Goal: Task Accomplishment & Management: Use online tool/utility

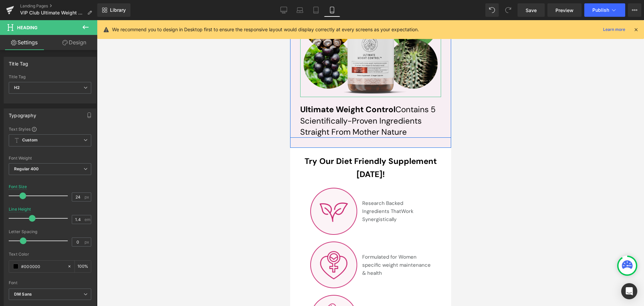
scroll to position [2854, 0]
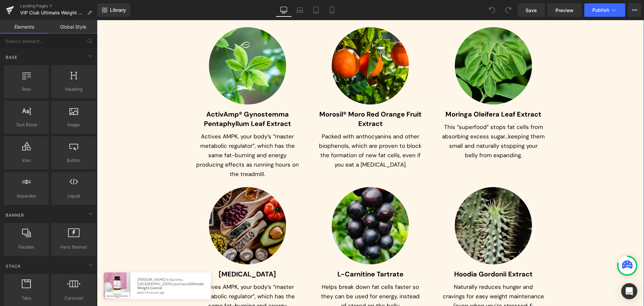
scroll to position [2282, 0]
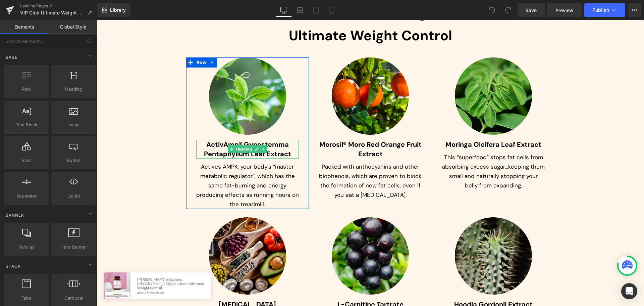
click at [211, 147] on span "ActivAmp® Gynostemma Pentaphyllum Leaf Extract" at bounding box center [247, 149] width 87 height 18
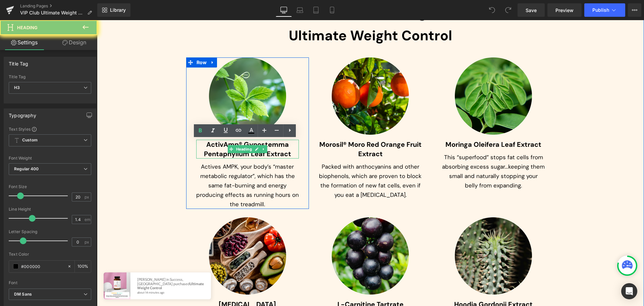
click at [211, 147] on span "ActivAmp® Gynostemma Pentaphyllum Leaf Extract" at bounding box center [247, 149] width 87 height 18
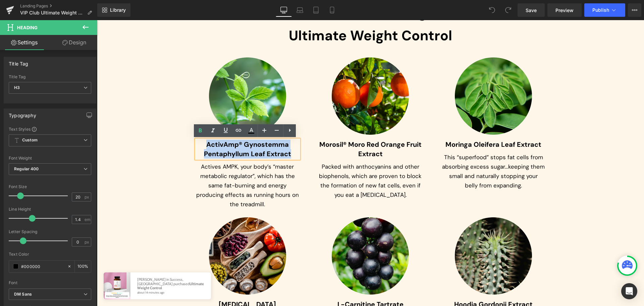
paste div
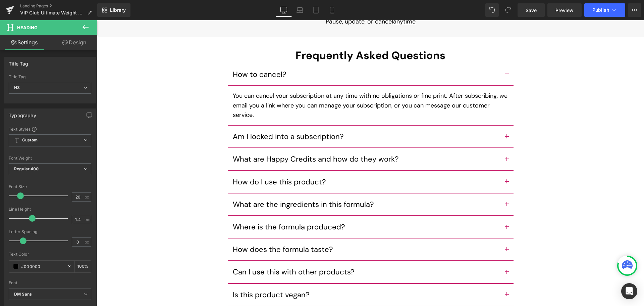
scroll to position [3357, 0]
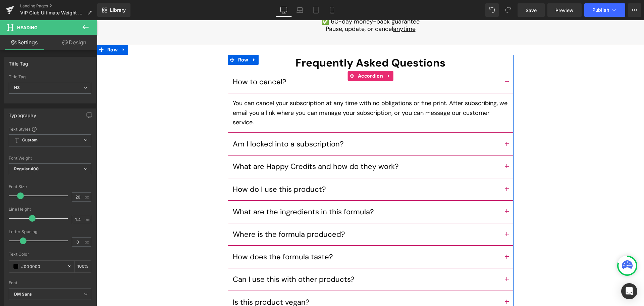
click at [508, 209] on button "button" at bounding box center [506, 212] width 13 height 22
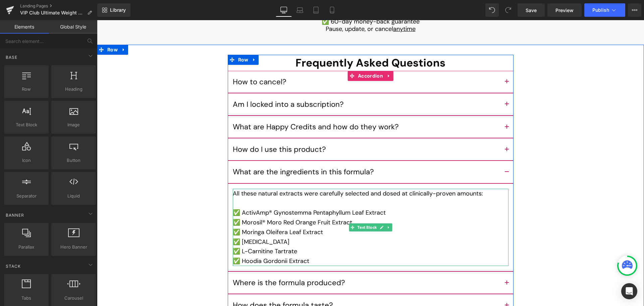
click at [382, 209] on div "✅ ActivAmp® Gynostemma Pentaphyllum Leaf Extract" at bounding box center [371, 213] width 276 height 10
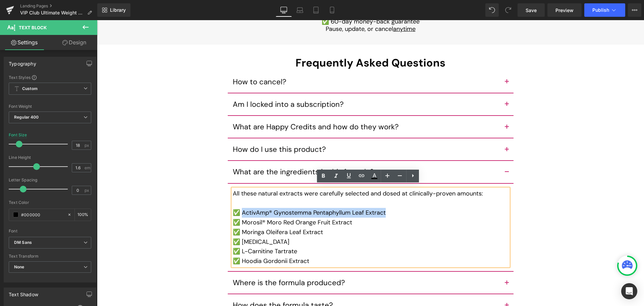
drag, startPoint x: 384, startPoint y: 209, endPoint x: 241, endPoint y: 210, distance: 143.3
click at [241, 210] on div "✅ ActivAmp® Gynostemma Pentaphyllum Leaf Extract" at bounding box center [371, 213] width 276 height 10
paste div
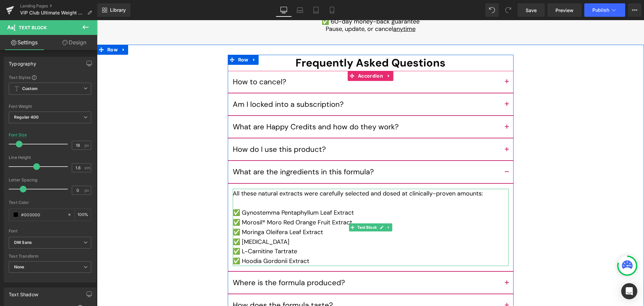
click at [284, 248] on div "✅ L-Carnitine Tartrate" at bounding box center [371, 251] width 276 height 10
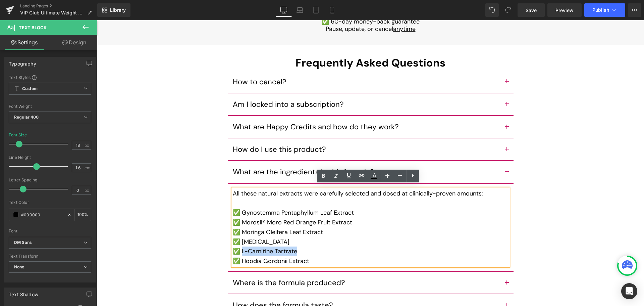
drag, startPoint x: 296, startPoint y: 249, endPoint x: 240, endPoint y: 248, distance: 56.4
click at [240, 248] on div "✅ L-Carnitine Tartrate" at bounding box center [371, 251] width 276 height 10
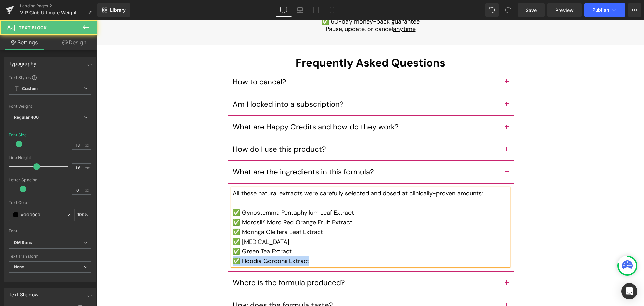
drag, startPoint x: 321, startPoint y: 256, endPoint x: 324, endPoint y: 250, distance: 6.0
click at [324, 250] on div "✅ Gynostemma Pentaphyllum Leaf Extract ✅ Morosil® Moro Red Orange Fruit Extract…" at bounding box center [371, 232] width 276 height 68
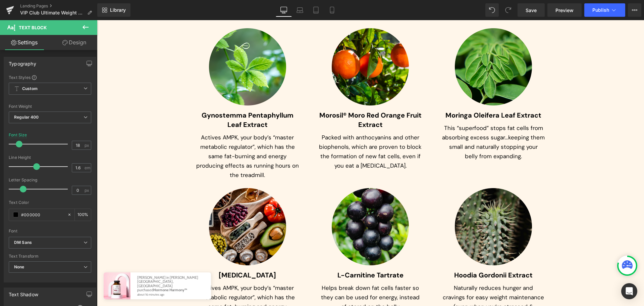
scroll to position [2350, 0]
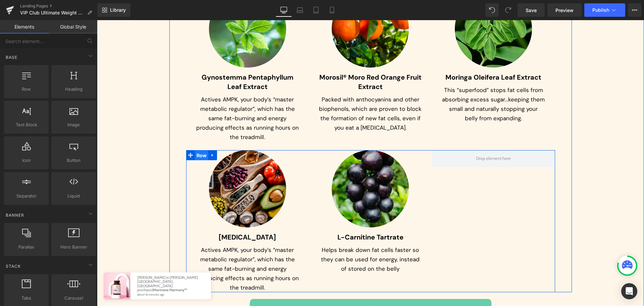
click at [198, 154] on span "Row" at bounding box center [202, 155] width 14 height 10
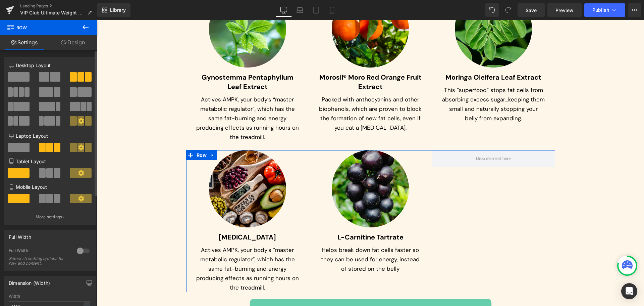
click at [50, 76] on span at bounding box center [55, 76] width 10 height 9
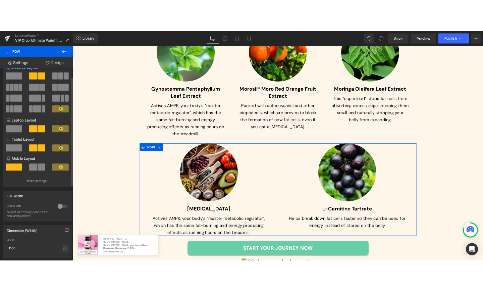
scroll to position [67, 0]
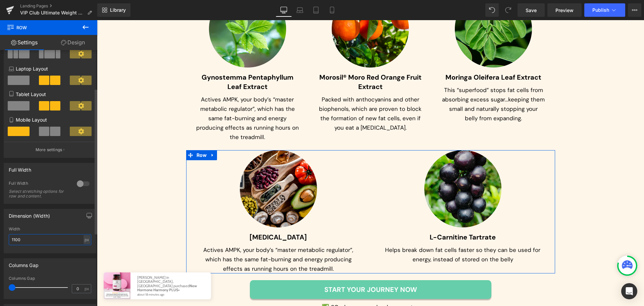
click at [34, 242] on input "1100" at bounding box center [50, 239] width 83 height 11
click at [80, 247] on div "Width 1100 px % px" at bounding box center [50, 240] width 83 height 26
click at [84, 241] on div "px" at bounding box center [87, 239] width 7 height 9
drag, startPoint x: 85, startPoint y: 250, endPoint x: 63, endPoint y: 245, distance: 23.1
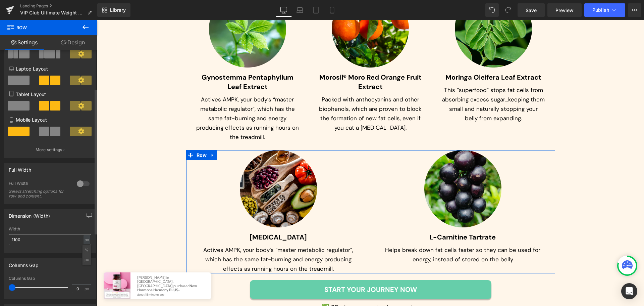
click at [85, 250] on li "%" at bounding box center [87, 250] width 8 height 10
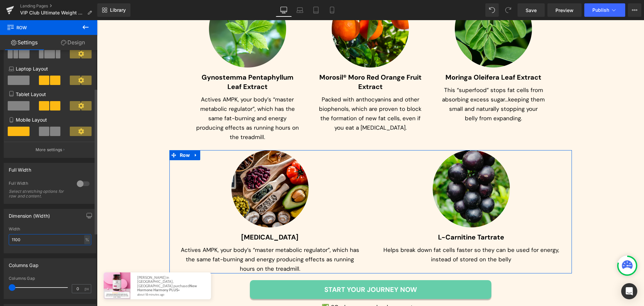
click at [60, 244] on input "1100" at bounding box center [50, 239] width 83 height 11
type input "60"
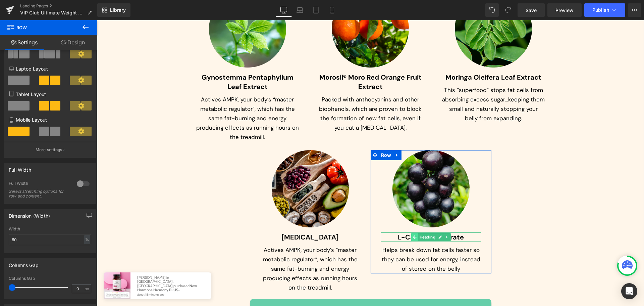
click at [413, 239] on icon at bounding box center [415, 237] width 4 height 4
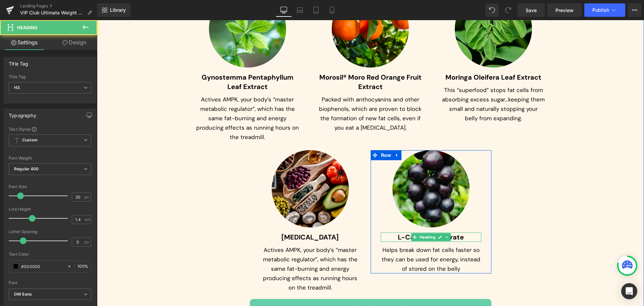
click at [393, 239] on h3 "L-Carnitine Tartrate" at bounding box center [431, 236] width 101 height 9
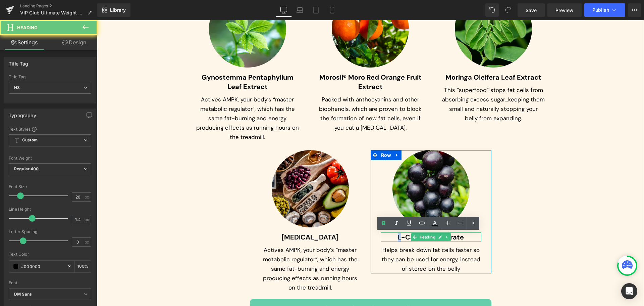
click at [393, 239] on h3 "L-Carnitine Tartrate" at bounding box center [431, 236] width 101 height 9
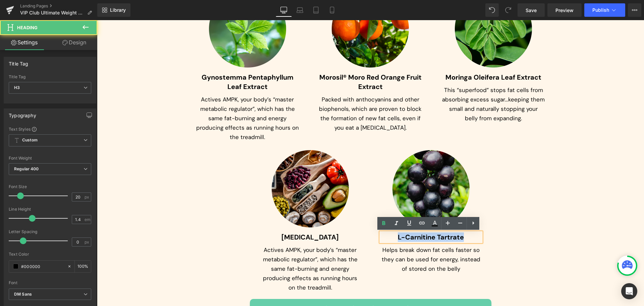
click at [393, 239] on h3 "L-Carnitine Tartrate" at bounding box center [431, 236] width 101 height 9
paste div
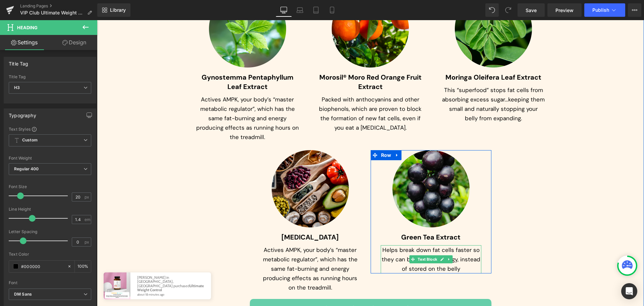
click at [398, 253] on p "Helps break down fat cells faster so they can be used for energy, instead of st…" at bounding box center [431, 259] width 101 height 28
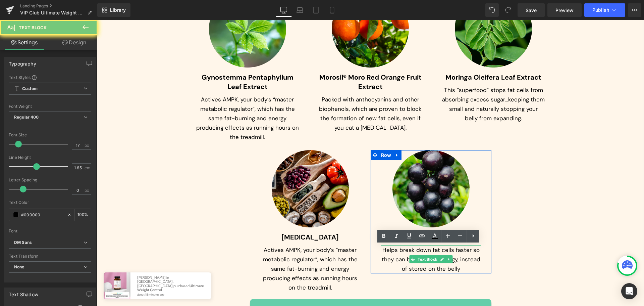
click at [398, 253] on p "Helps break down fat cells faster so they can be used for energy, instead of st…" at bounding box center [431, 259] width 101 height 28
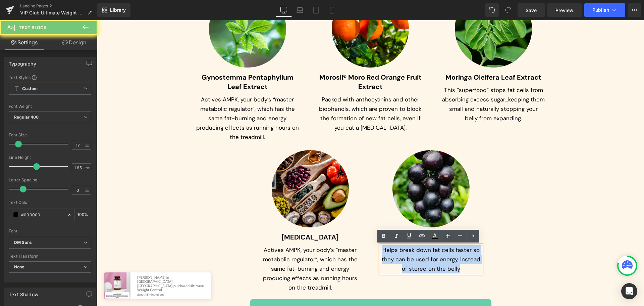
paste div
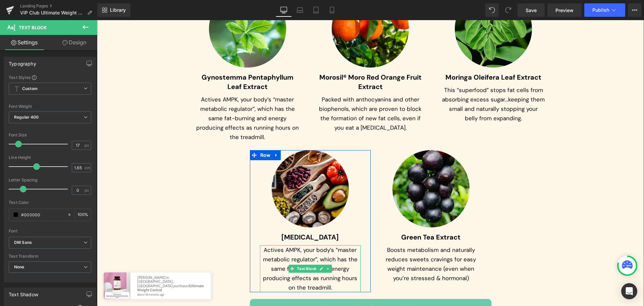
click at [293, 250] on p "Actives AMPK, your body’s “master metabolic regulator”, which has the same fat-…" at bounding box center [310, 268] width 101 height 47
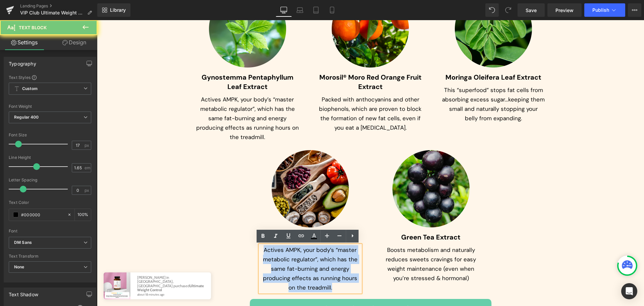
paste div
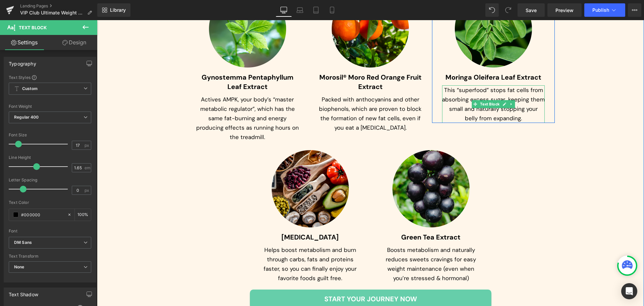
click at [482, 95] on p "This “superfood” stops fat cells from absorbing excess sugar…keeping them small…" at bounding box center [493, 104] width 103 height 38
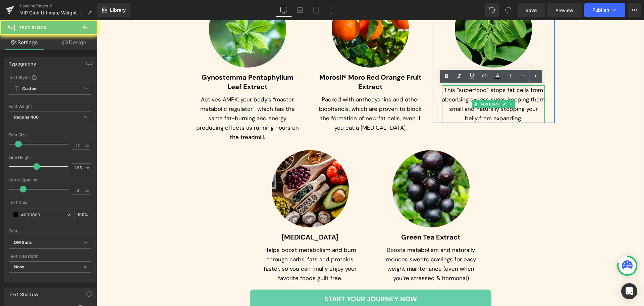
click at [482, 95] on p "This “superfood” stops fat cells from absorbing excess sugar…keeping them small…" at bounding box center [493, 104] width 103 height 38
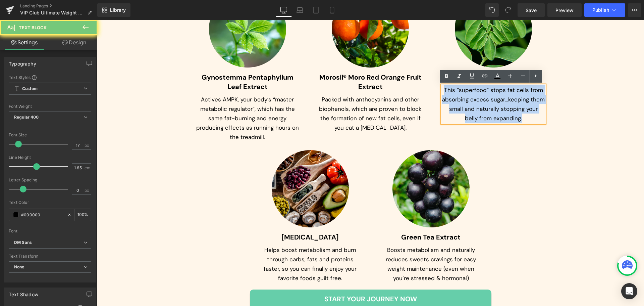
paste div
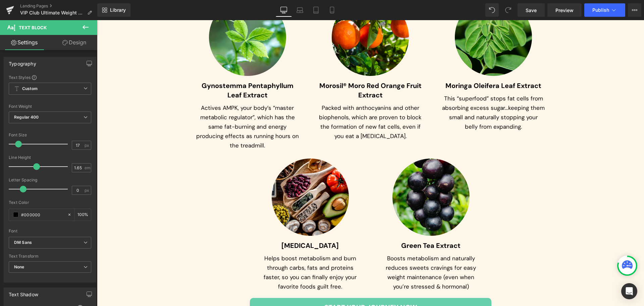
scroll to position [2350, 0]
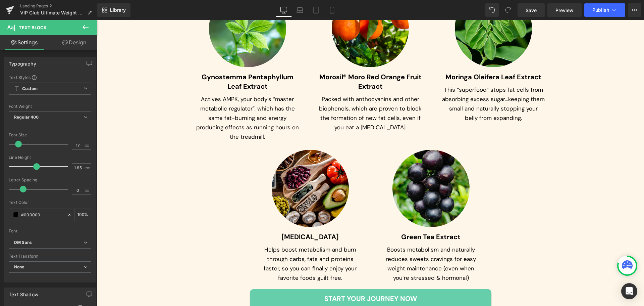
click at [333, 100] on p "Packed with anthocyanins and other biophenols, which are proven to block the fo…" at bounding box center [370, 113] width 103 height 38
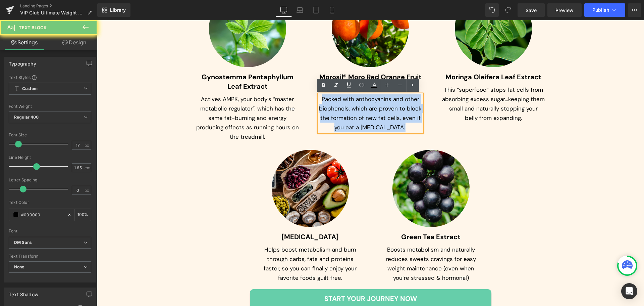
click at [333, 100] on p "Packed with anthocyanins and other biophenols, which are proven to block the fo…" at bounding box center [370, 113] width 103 height 38
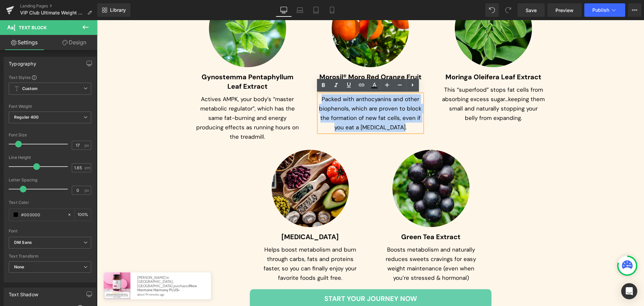
paste div
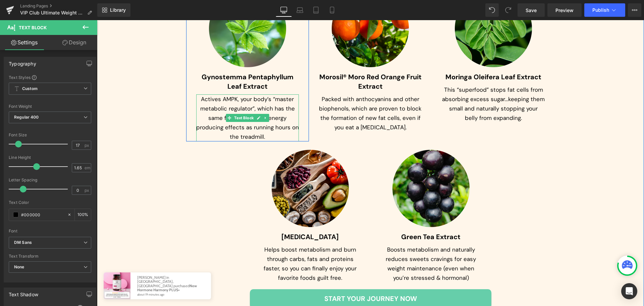
click at [219, 104] on p "Actives AMPK, your body’s “master metabolic regulator”, which has the same fat-…" at bounding box center [247, 117] width 103 height 47
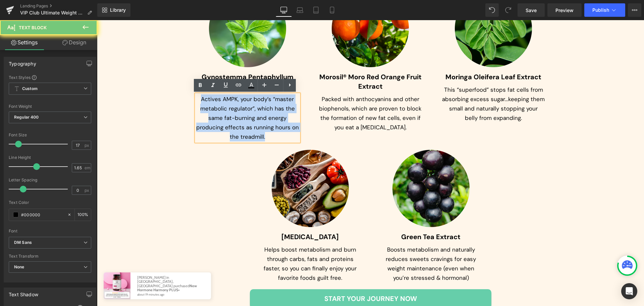
paste div
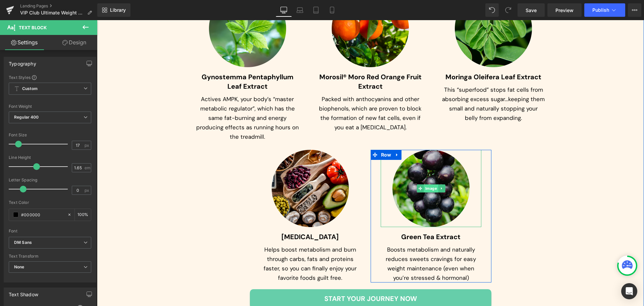
click at [426, 191] on span "Image" at bounding box center [431, 188] width 14 height 8
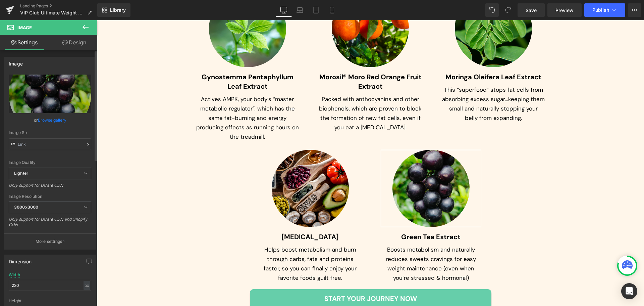
click at [39, 121] on link "Browse gallery" at bounding box center [52, 120] width 29 height 12
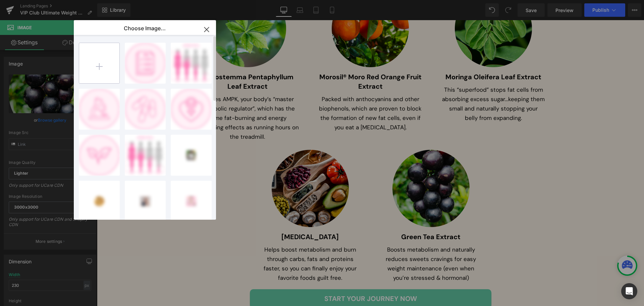
click at [97, 74] on input "file" at bounding box center [99, 63] width 40 height 40
type input "C:\fakepath\Ellipse 249 (6).png"
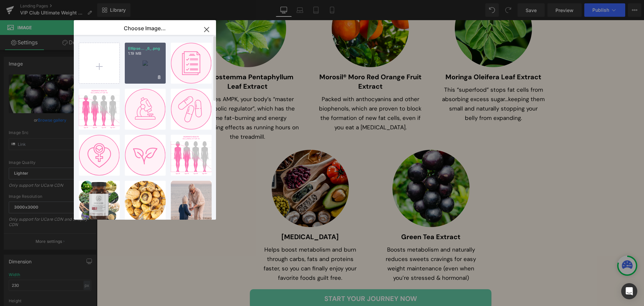
click at [139, 70] on div "Ellipse... _6_.png 1.19 MB" at bounding box center [145, 63] width 41 height 41
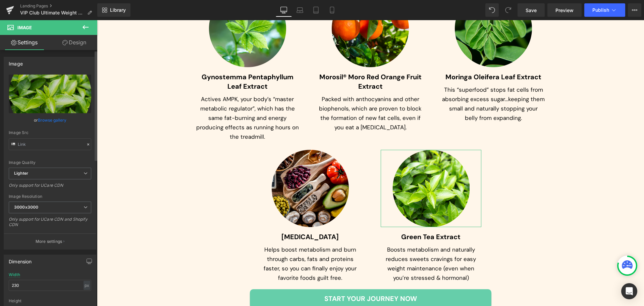
click at [48, 117] on link "Browse gallery" at bounding box center [52, 120] width 29 height 12
click at [293, 9] on link "Laptop" at bounding box center [300, 9] width 16 height 13
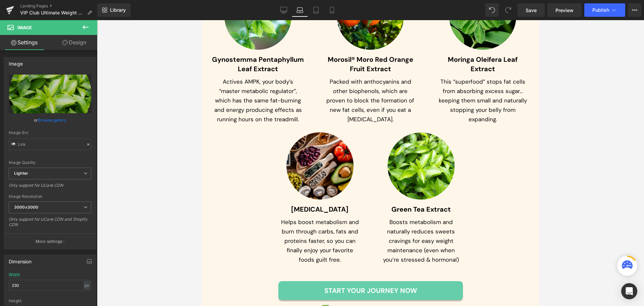
scroll to position [2374, 0]
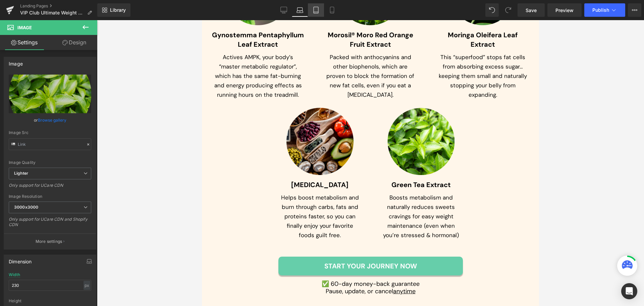
click at [323, 13] on link "Tablet" at bounding box center [316, 9] width 16 height 13
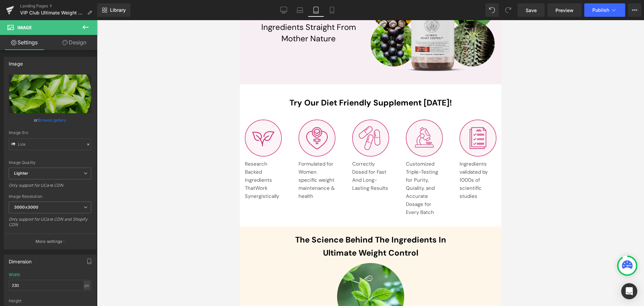
scroll to position [2907, 0]
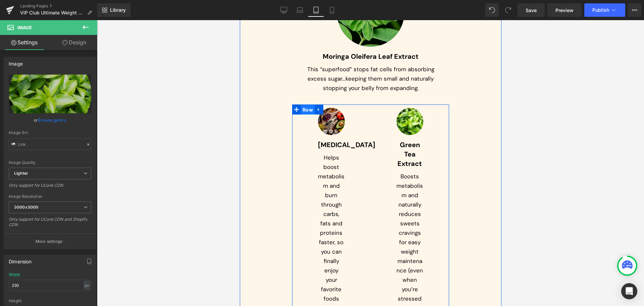
drag, startPoint x: 309, startPoint y: 109, endPoint x: 387, endPoint y: 177, distance: 103.5
click at [309, 109] on span "Row" at bounding box center [308, 110] width 14 height 10
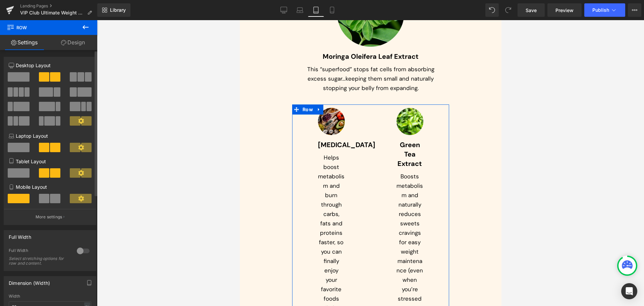
click at [18, 174] on span at bounding box center [19, 172] width 22 height 9
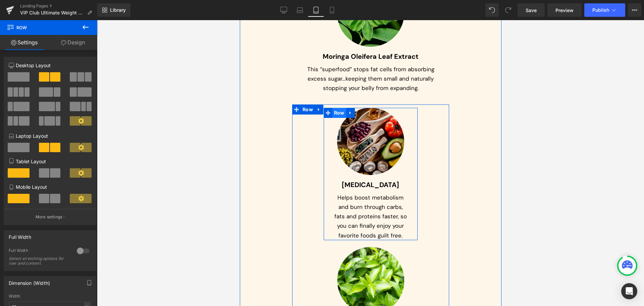
click at [336, 114] on span "Row" at bounding box center [339, 113] width 14 height 10
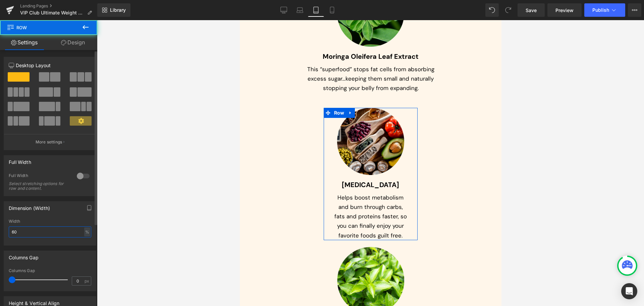
click at [26, 232] on input "60" at bounding box center [50, 231] width 83 height 11
type input "100"
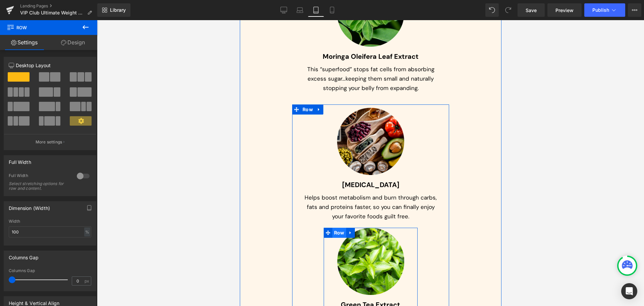
click at [342, 230] on span "Row" at bounding box center [339, 233] width 14 height 10
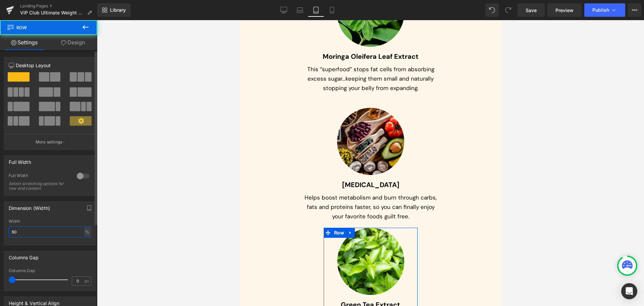
click at [32, 235] on input "60" at bounding box center [50, 231] width 83 height 11
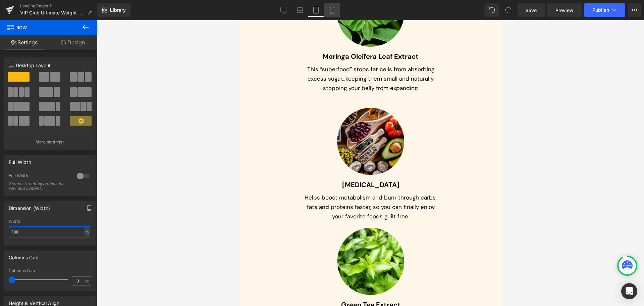
type input "100"
click at [325, 9] on link "Mobile" at bounding box center [332, 9] width 16 height 13
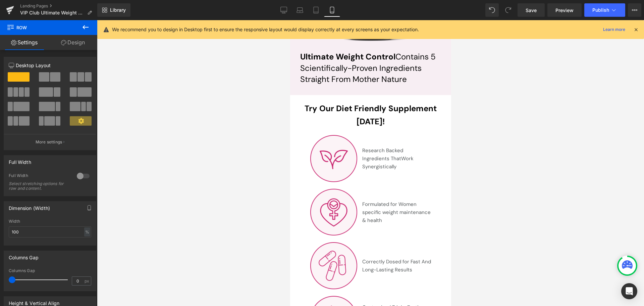
scroll to position [3630, 0]
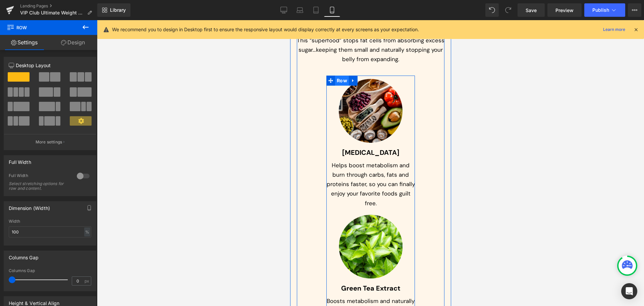
click at [337, 76] on span "Row" at bounding box center [342, 81] width 14 height 10
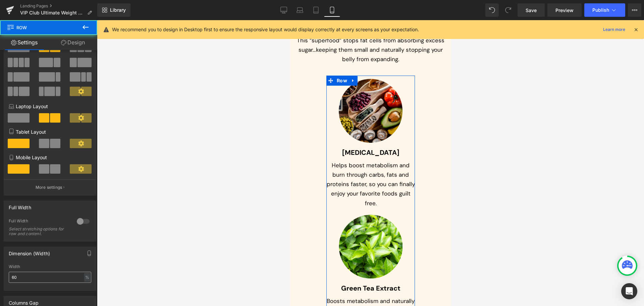
scroll to position [34, 0]
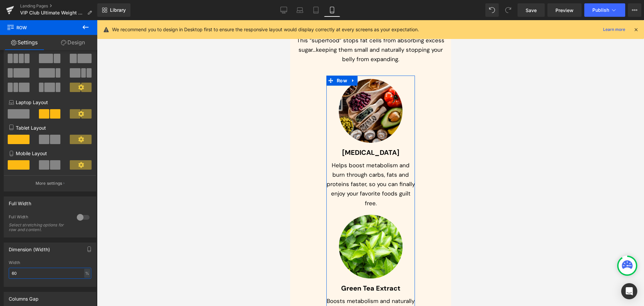
click at [40, 268] on input "60" at bounding box center [50, 273] width 83 height 11
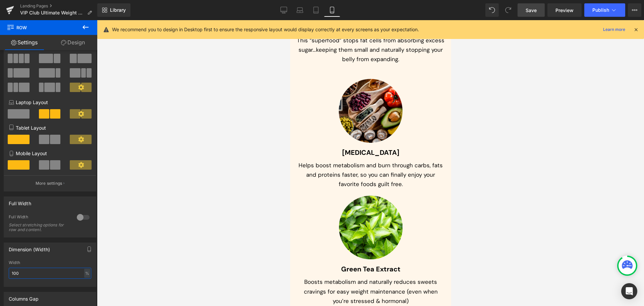
type input "100"
click at [530, 11] on span "Save" at bounding box center [531, 10] width 11 height 7
click at [274, 10] on div "Library Mobile Desktop Laptop Tablet Mobile Save Preview Publish Scheduled View…" at bounding box center [370, 9] width 547 height 13
click at [281, 12] on icon at bounding box center [284, 10] width 7 height 7
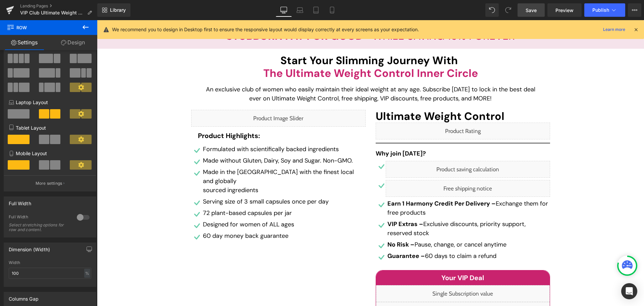
scroll to position [0, 0]
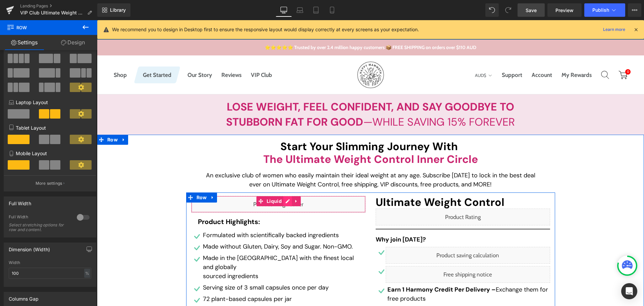
click at [286, 198] on div "Liquid" at bounding box center [278, 204] width 175 height 17
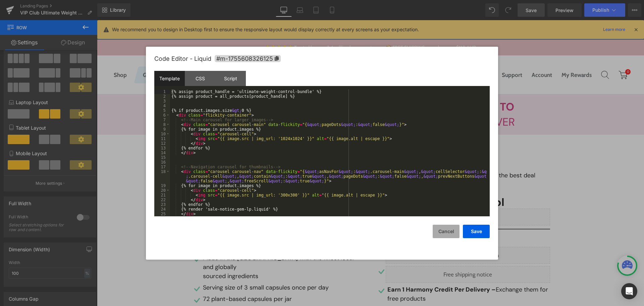
click at [446, 226] on button "Cancel" at bounding box center [446, 231] width 27 height 13
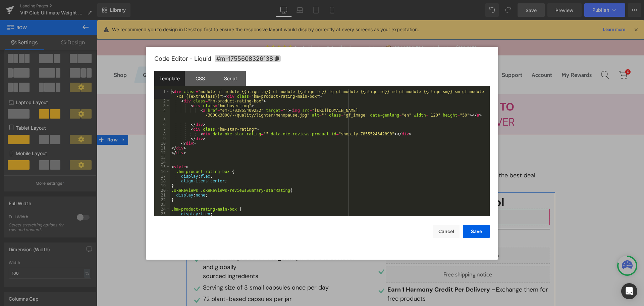
click at [468, 214] on div "Liquid" at bounding box center [463, 216] width 175 height 17
click at [447, 228] on button "Cancel" at bounding box center [446, 231] width 27 height 13
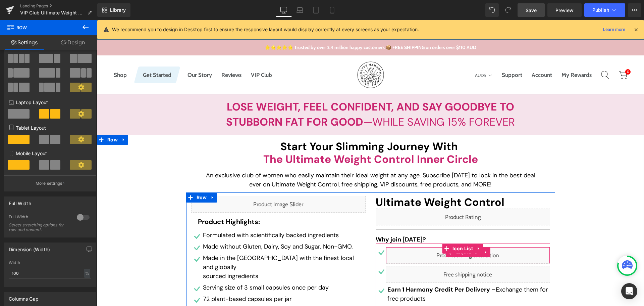
click at [474, 257] on div "Liquid" at bounding box center [468, 255] width 164 height 17
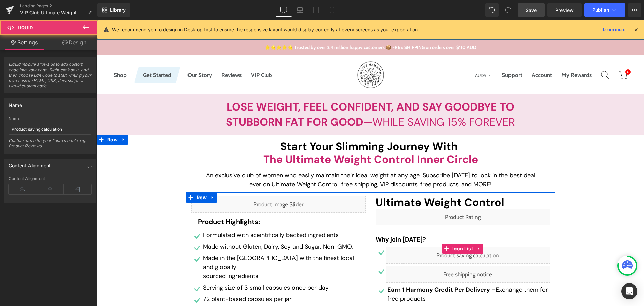
click at [475, 255] on link at bounding box center [475, 252] width 7 height 8
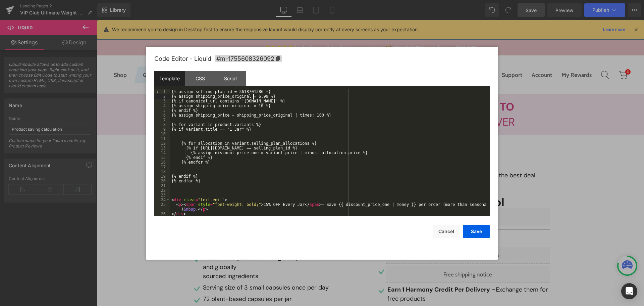
click at [254, 98] on div "{% assign selling_plan_id = 3618701386 %} {% assign shipping_price_original = 6…" at bounding box center [328, 157] width 317 height 136
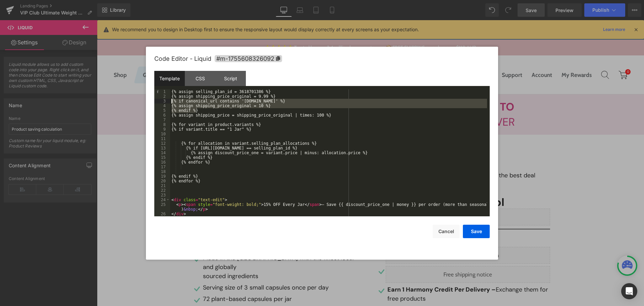
drag, startPoint x: 201, startPoint y: 111, endPoint x: 168, endPoint y: 102, distance: 33.7
click at [168, 102] on pre "1 2 3 4 5 6 7 8 9 10 11 12 13 14 15 16 17 18 19 20 21 22 23 24 25 26 27 {% assi…" at bounding box center [322, 152] width 336 height 127
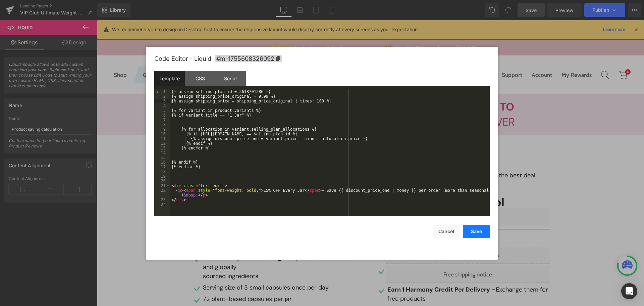
click at [479, 235] on button "Save" at bounding box center [476, 231] width 27 height 13
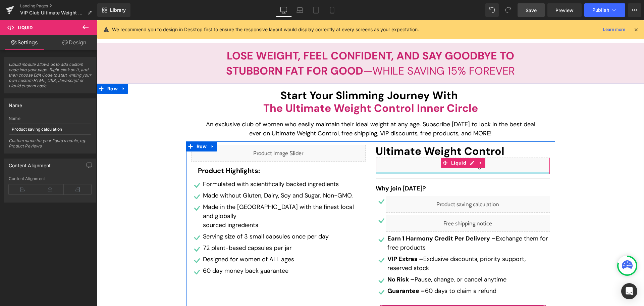
scroll to position [67, 0]
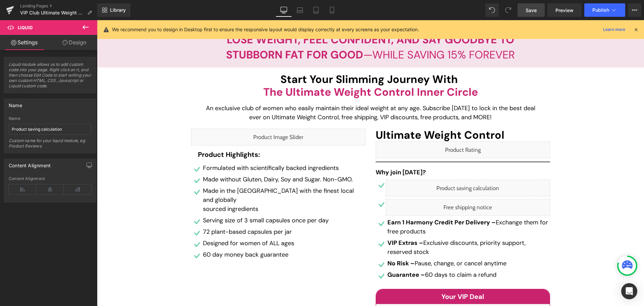
click at [533, 6] on link "Save" at bounding box center [531, 9] width 27 height 13
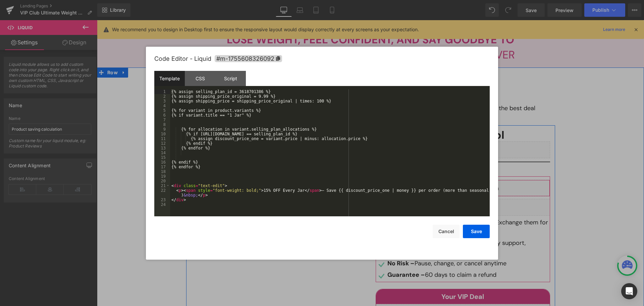
click at [477, 187] on icon at bounding box center [477, 184] width 5 height 5
click at [436, 232] on button "Cancel" at bounding box center [446, 231] width 27 height 13
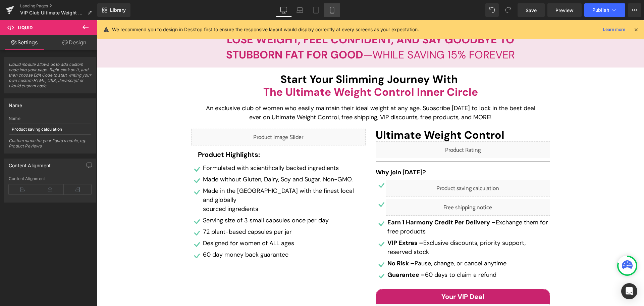
click at [338, 12] on link "Mobile" at bounding box center [332, 9] width 16 height 13
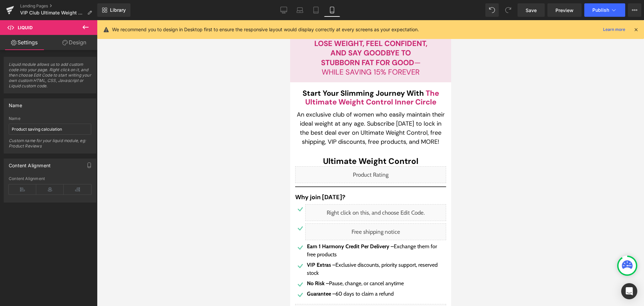
click at [378, 214] on div "Liquid" at bounding box center [375, 212] width 141 height 17
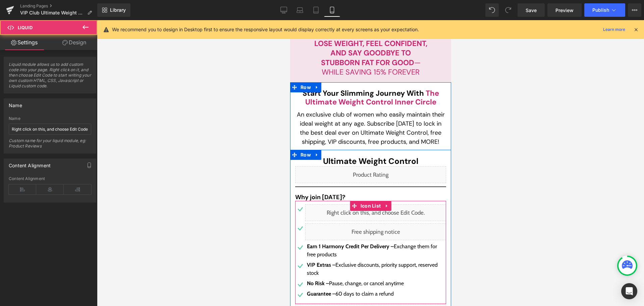
click at [382, 212] on link at bounding box center [383, 209] width 7 height 8
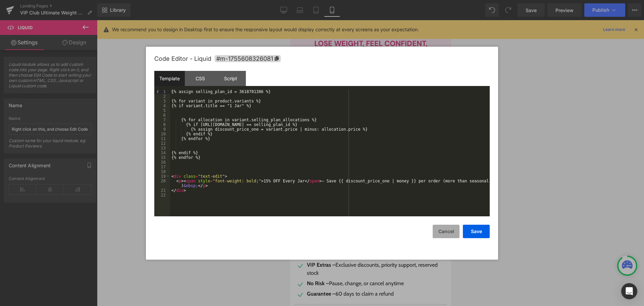
click at [449, 230] on button "Cancel" at bounding box center [446, 231] width 27 height 13
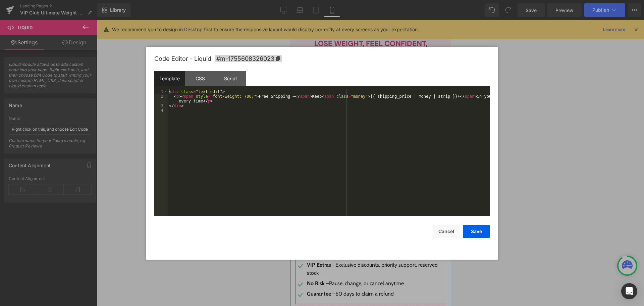
click at [381, 229] on div "Liquid" at bounding box center [375, 231] width 141 height 17
click at [439, 233] on button "Cancel" at bounding box center [446, 231] width 27 height 13
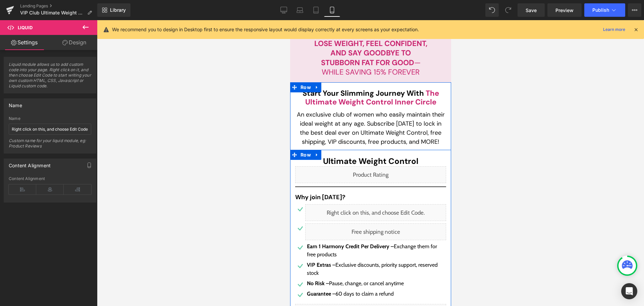
click at [379, 173] on div "Liquid" at bounding box center [370, 174] width 151 height 17
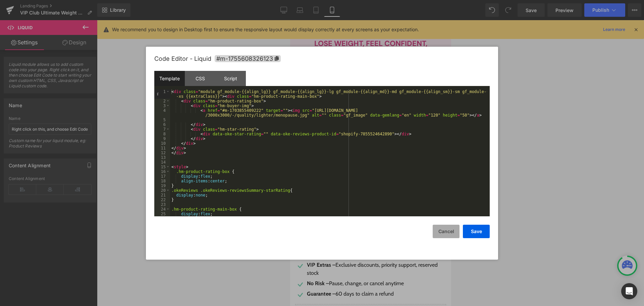
click at [458, 231] on button "Cancel" at bounding box center [446, 231] width 27 height 13
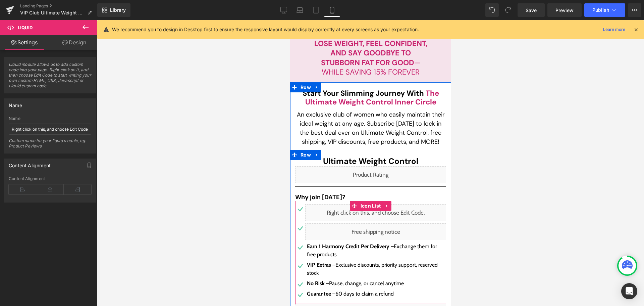
click at [383, 212] on div "Liquid" at bounding box center [375, 212] width 141 height 17
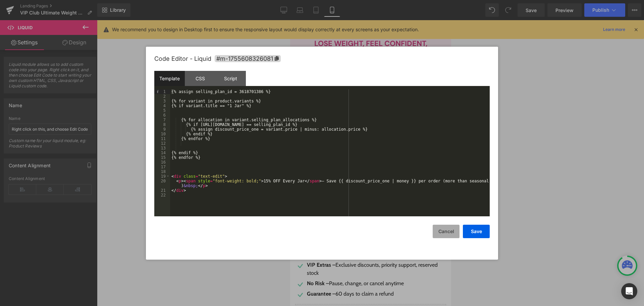
drag, startPoint x: 444, startPoint y: 228, endPoint x: 135, endPoint y: 197, distance: 310.3
click at [444, 228] on button "Cancel" at bounding box center [446, 231] width 27 height 13
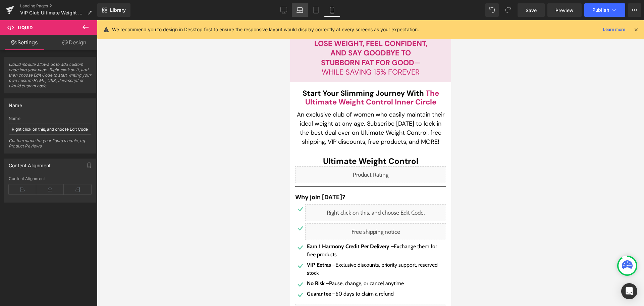
drag, startPoint x: 294, startPoint y: 14, endPoint x: 119, endPoint y: 23, distance: 174.8
click at [294, 14] on link "Laptop" at bounding box center [300, 9] width 16 height 13
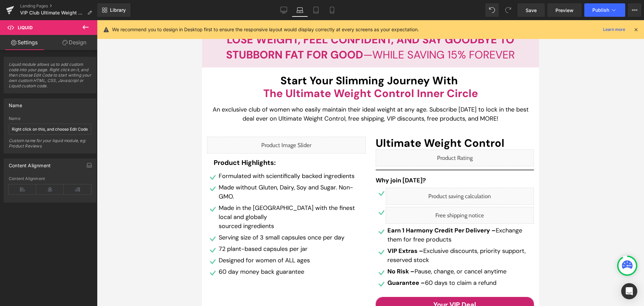
scroll to position [0, 0]
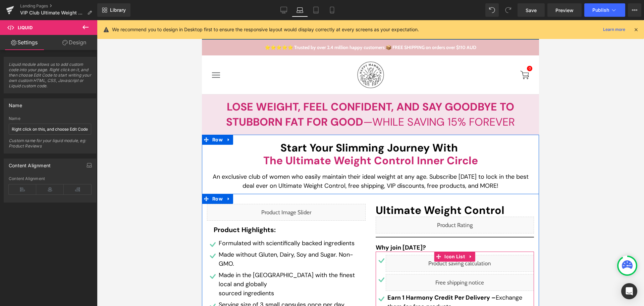
click at [470, 263] on div "Liquid" at bounding box center [460, 263] width 149 height 17
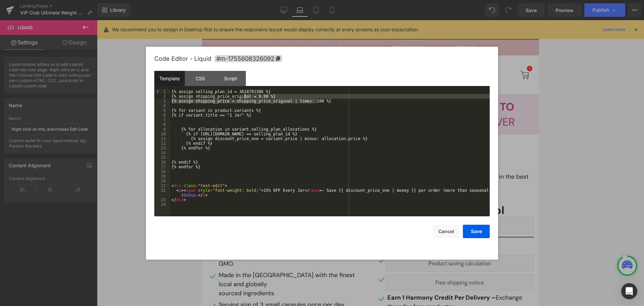
drag, startPoint x: 328, startPoint y: 99, endPoint x: 245, endPoint y: 97, distance: 83.6
click at [245, 97] on div "{% assign selling_plan_id = 3618701386 %} {% assign shipping_price_original = 9…" at bounding box center [330, 157] width 320 height 136
click at [442, 161] on div "{% assign selling_plan_id = 3618701386 %} {% assign shipping_price_original = 9…" at bounding box center [330, 157] width 320 height 136
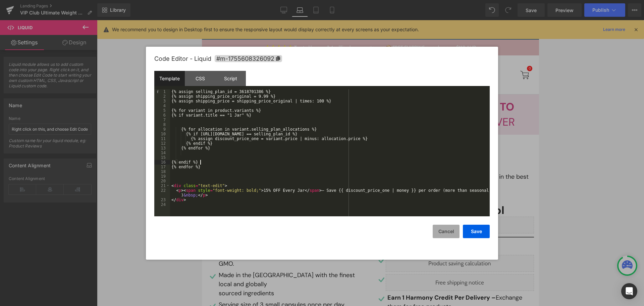
click at [448, 230] on button "Cancel" at bounding box center [446, 231] width 27 height 13
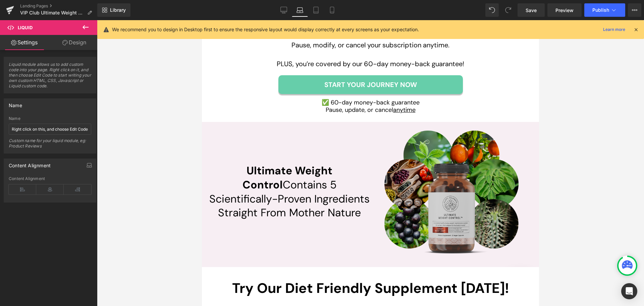
scroll to position [1846, 0]
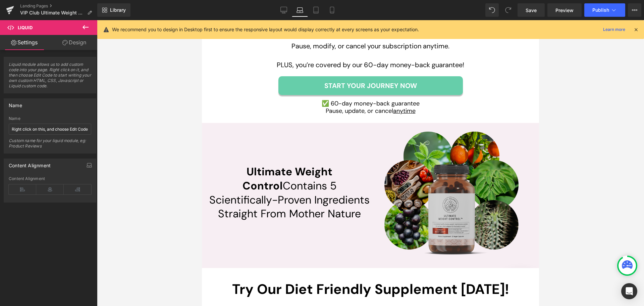
click at [449, 201] on img at bounding box center [452, 194] width 134 height 127
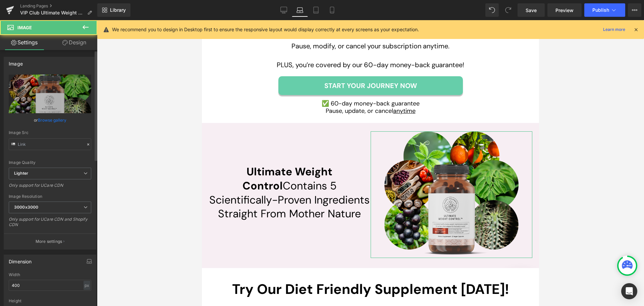
click at [54, 120] on link "Browse gallery" at bounding box center [52, 120] width 29 height 12
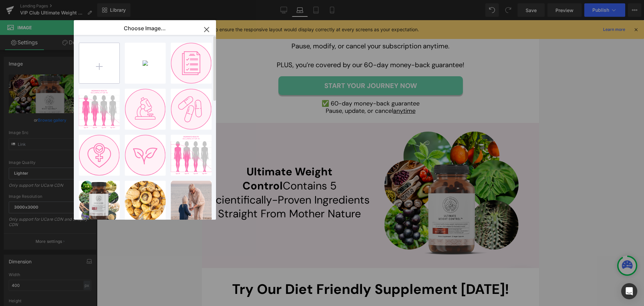
click at [98, 72] on input "file" at bounding box center [99, 63] width 40 height 40
type input "C:\fakepath\Group 1000002965.png"
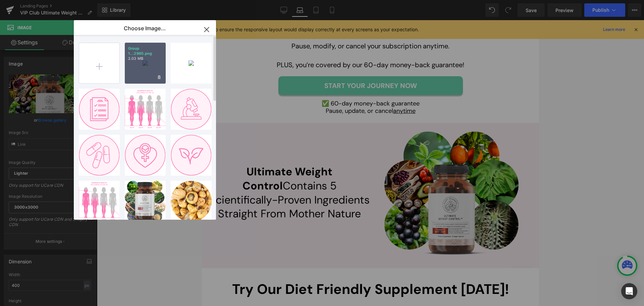
click at [133, 78] on div "Group 1...2965.png 2.03 MB" at bounding box center [145, 63] width 41 height 41
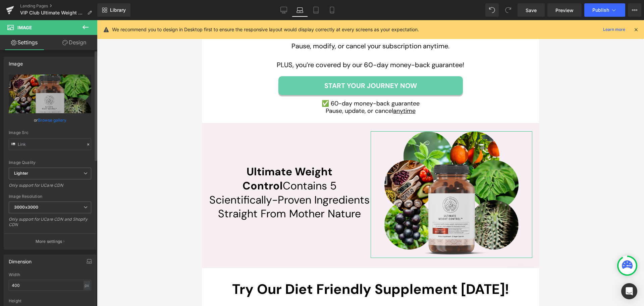
click at [49, 120] on link "Browse gallery" at bounding box center [52, 120] width 29 height 12
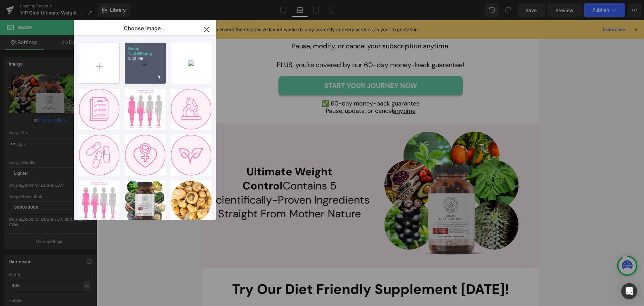
click at [152, 69] on div "Group 1...2965.png 2.03 MB" at bounding box center [145, 63] width 41 height 41
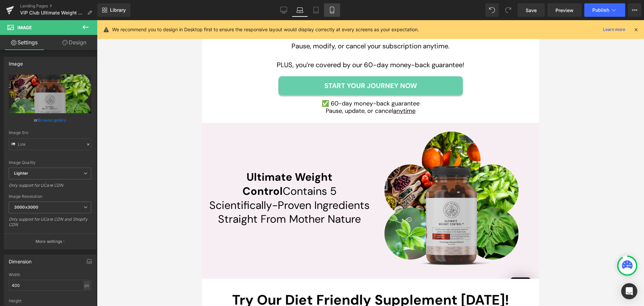
click at [328, 10] on link "Mobile" at bounding box center [332, 9] width 16 height 13
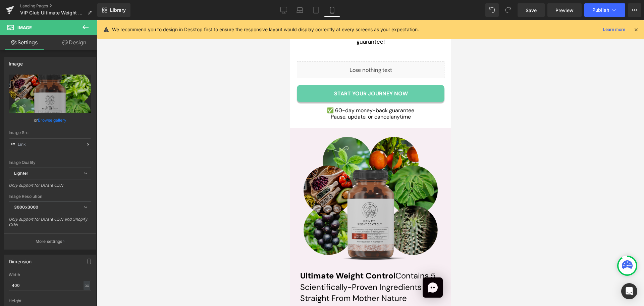
scroll to position [2685, 0]
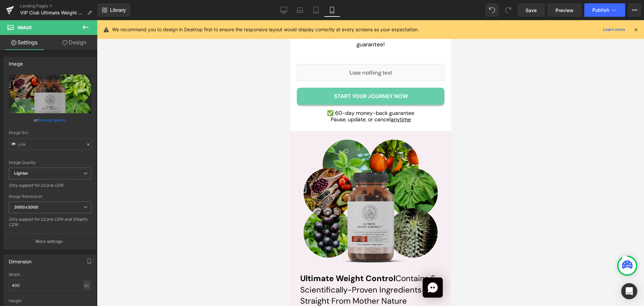
click at [368, 215] on img at bounding box center [370, 202] width 134 height 127
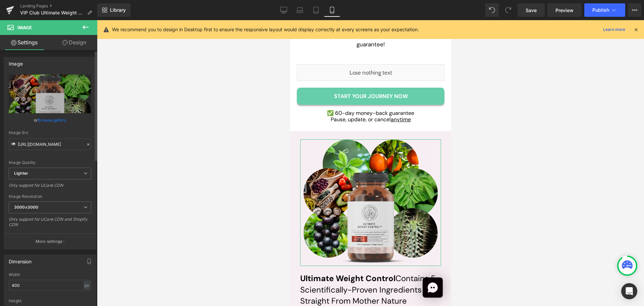
click at [64, 121] on link "Browse gallery" at bounding box center [52, 120] width 29 height 12
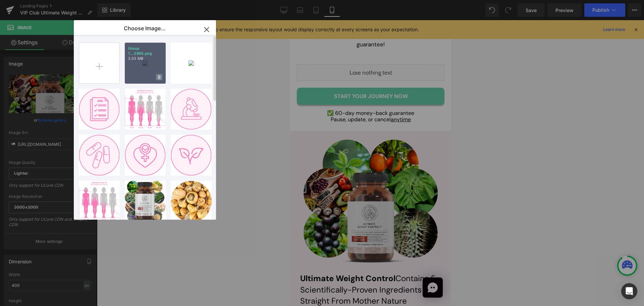
click at [156, 75] on span at bounding box center [159, 77] width 6 height 6
click at [158, 75] on span "No" at bounding box center [153, 77] width 17 height 7
click at [150, 66] on div "Group 1...2965.png 2.03 MB" at bounding box center [145, 63] width 41 height 41
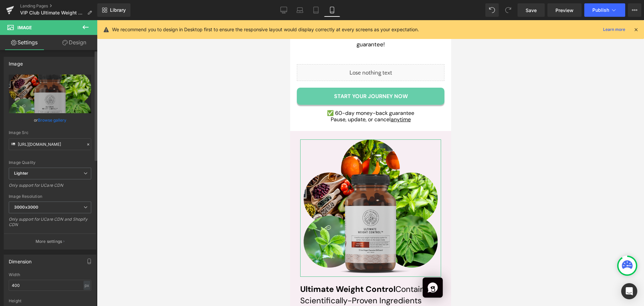
click at [57, 116] on link "Browse gallery" at bounding box center [52, 120] width 29 height 12
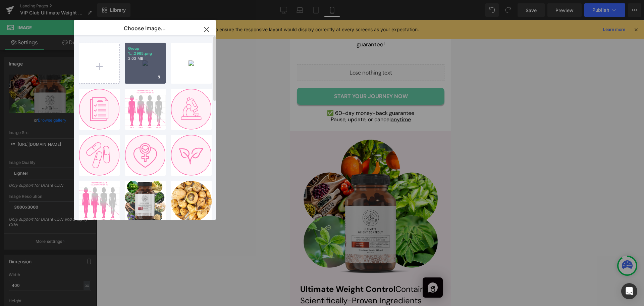
click at [144, 74] on div "Group 1...2965.png 2.03 MB" at bounding box center [145, 63] width 41 height 41
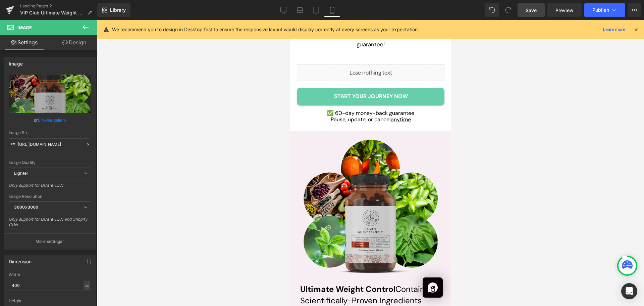
click at [532, 10] on span "Save" at bounding box center [531, 10] width 11 height 7
click at [558, 11] on span "Preview" at bounding box center [565, 10] width 18 height 7
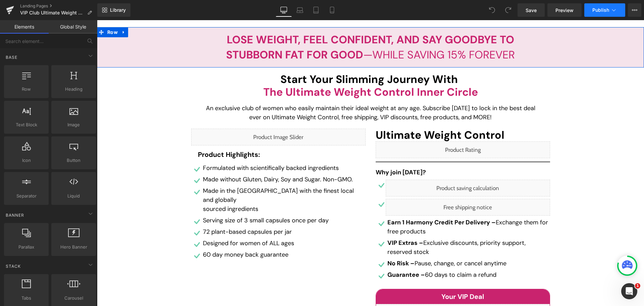
scroll to position [67, 0]
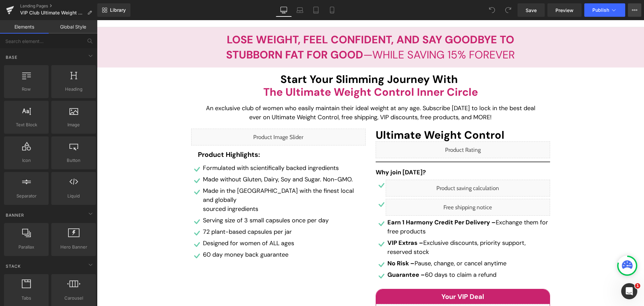
click at [631, 10] on button "View Live Page View with current Template Save Template to Library Schedule Pub…" at bounding box center [634, 9] width 13 height 13
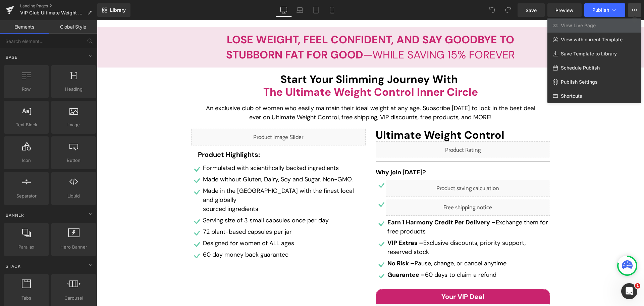
click at [582, 31] on link "View Live Page" at bounding box center [595, 25] width 94 height 14
click at [609, 147] on div at bounding box center [370, 163] width 547 height 286
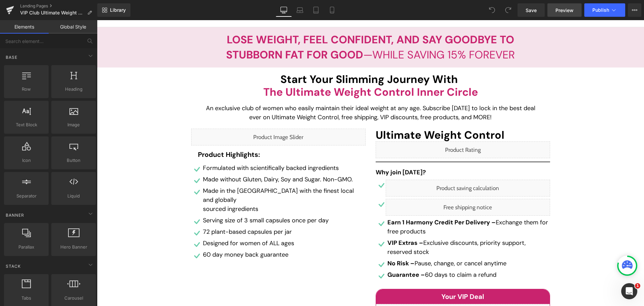
click at [562, 9] on span "Preview" at bounding box center [565, 10] width 18 height 7
